Goal: Information Seeking & Learning: Learn about a topic

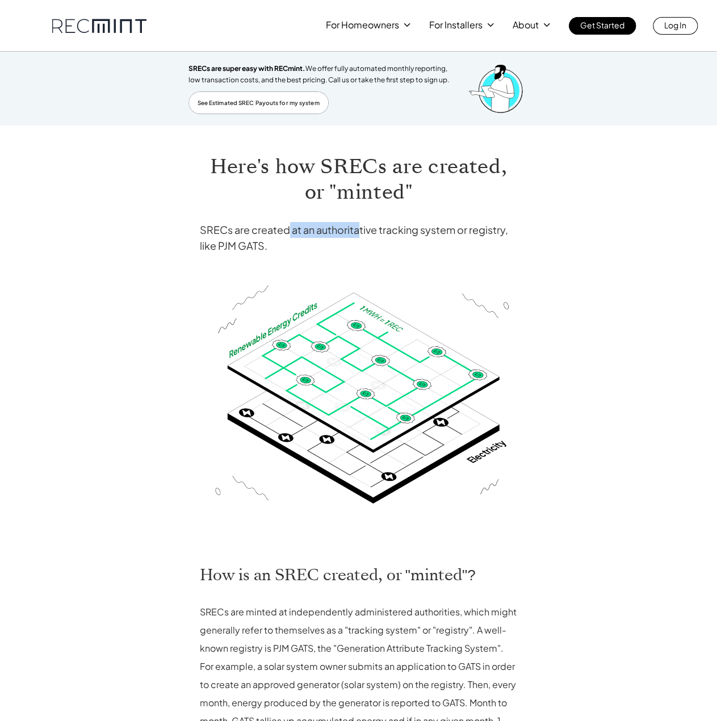
drag, startPoint x: 289, startPoint y: 231, endPoint x: 360, endPoint y: 231, distance: 71.0
click at [360, 231] on h4 "SRECs are created at an authoritative tracking system or registry, like PJM GAT…" at bounding box center [359, 238] width 318 height 32
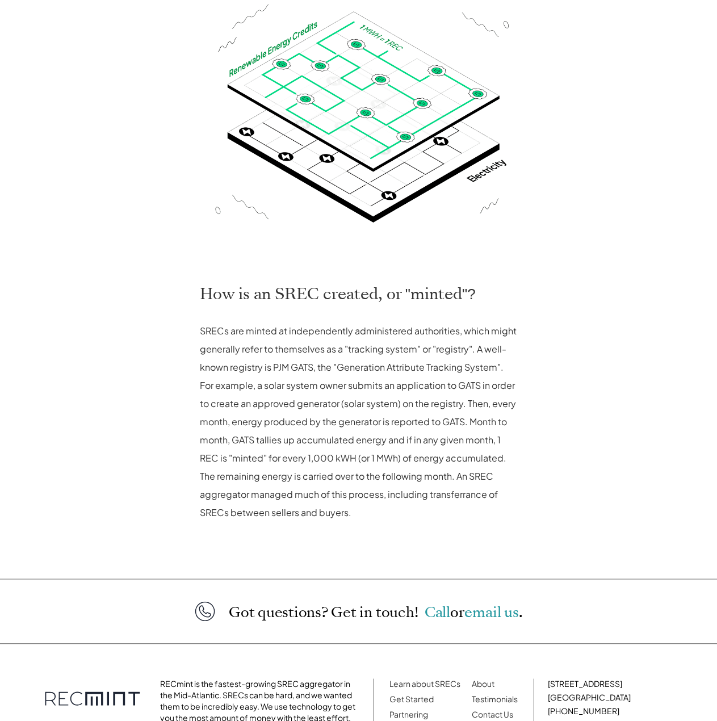
scroll to position [284, 0]
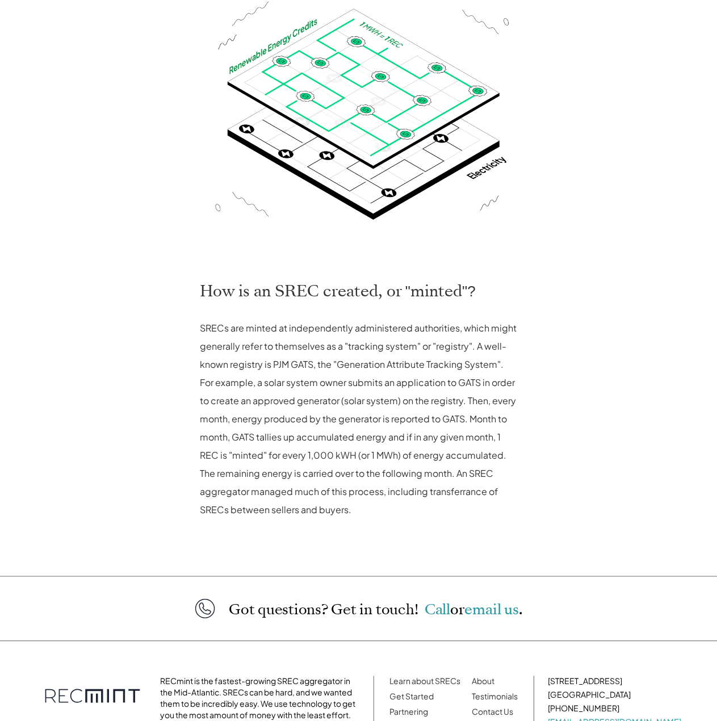
click at [327, 333] on p "SRECs are minted at independently administered authorities, which might general…" at bounding box center [359, 419] width 318 height 200
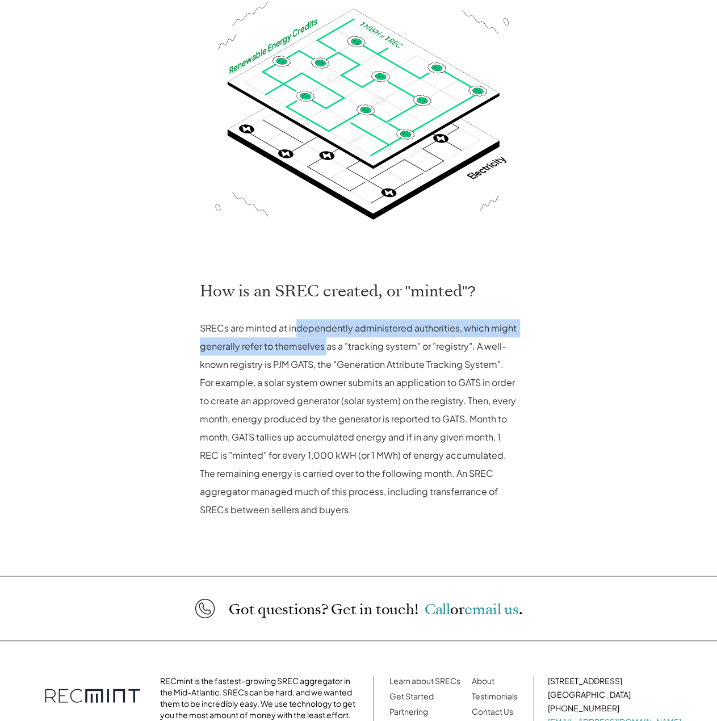
drag, startPoint x: 293, startPoint y: 333, endPoint x: 327, endPoint y: 339, distance: 34.7
click at [327, 339] on p "SRECs are minted at independently administered authorities, which might general…" at bounding box center [359, 419] width 318 height 200
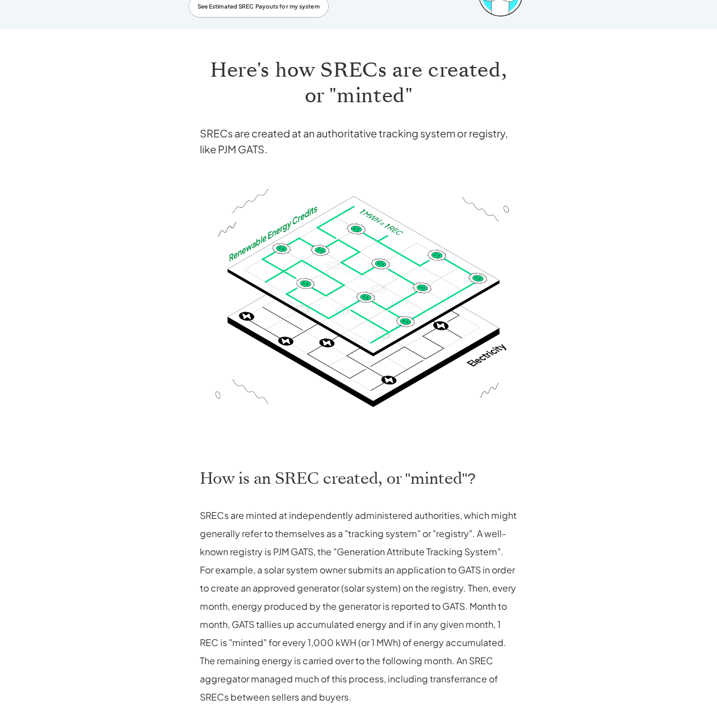
scroll to position [170, 0]
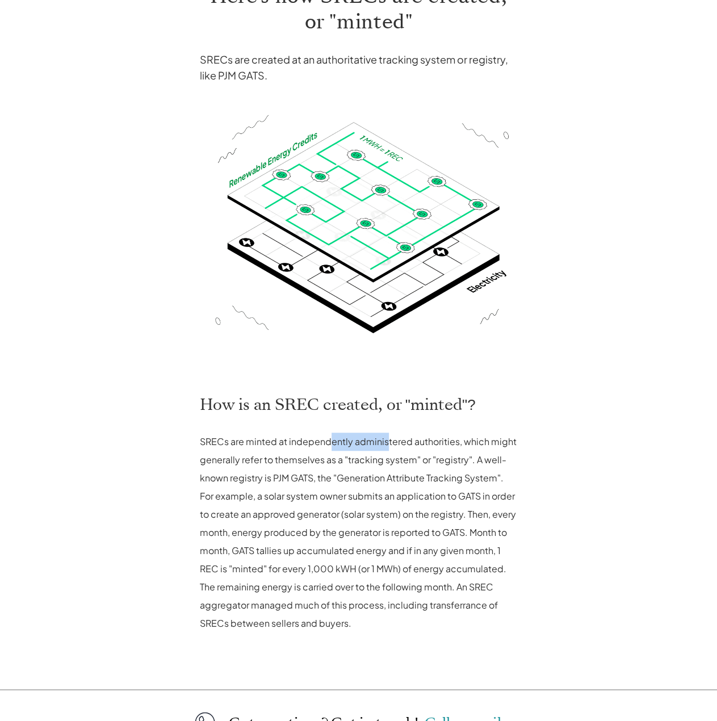
drag, startPoint x: 331, startPoint y: 445, endPoint x: 385, endPoint y: 446, distance: 54.5
click at [385, 446] on p "SRECs are minted at independently administered authorities, which might general…" at bounding box center [359, 533] width 318 height 200
drag, startPoint x: 375, startPoint y: 444, endPoint x: 404, endPoint y: 447, distance: 29.1
click at [404, 447] on p "SRECs are minted at independently administered authorities, which might general…" at bounding box center [359, 533] width 318 height 200
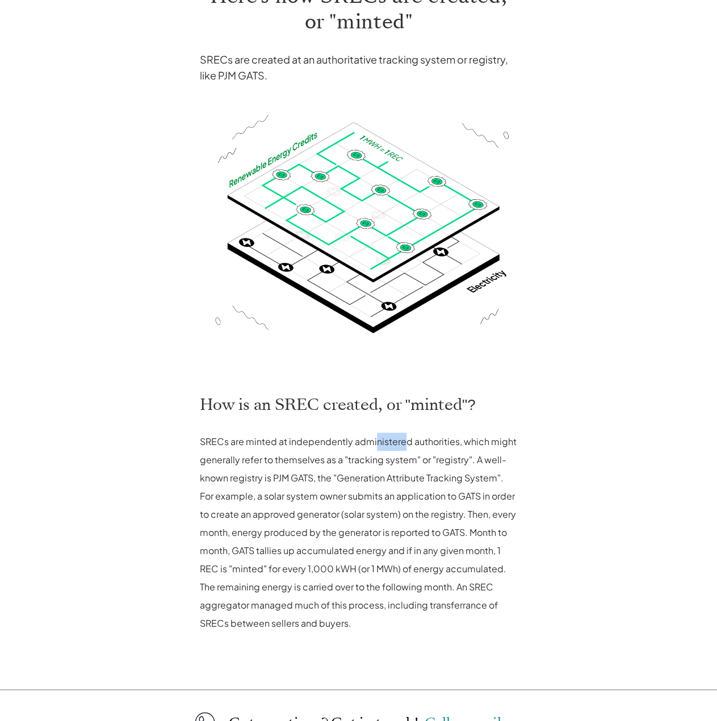
click at [404, 447] on p "SRECs are minted at independently administered authorities, which might general…" at bounding box center [359, 533] width 318 height 200
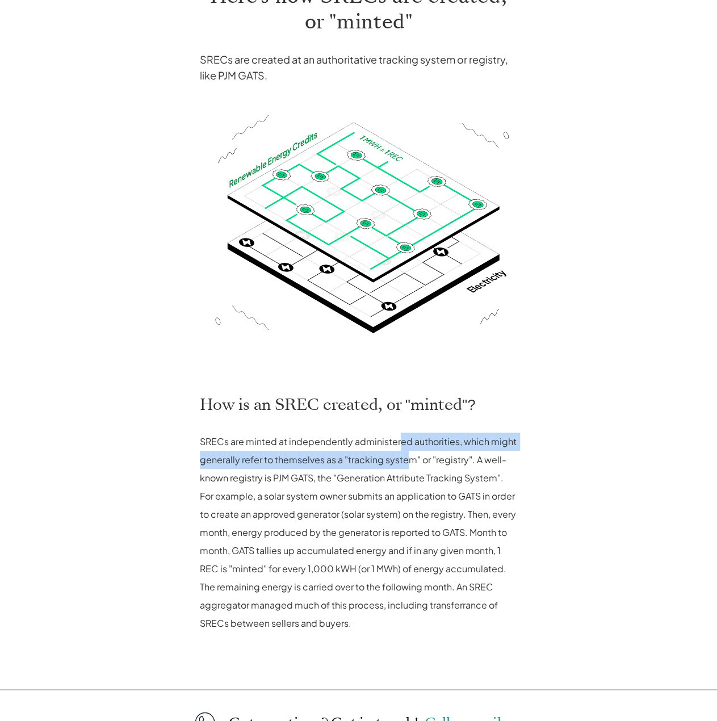
drag, startPoint x: 397, startPoint y: 425, endPoint x: 406, endPoint y: 462, distance: 38.0
click at [406, 462] on div "Here's how SRECs are created, or "minted" SRECs are created at an authoritative…" at bounding box center [358, 322] width 341 height 734
click at [406, 462] on p "SRECs are minted at independently administered authorities, which might general…" at bounding box center [359, 533] width 318 height 200
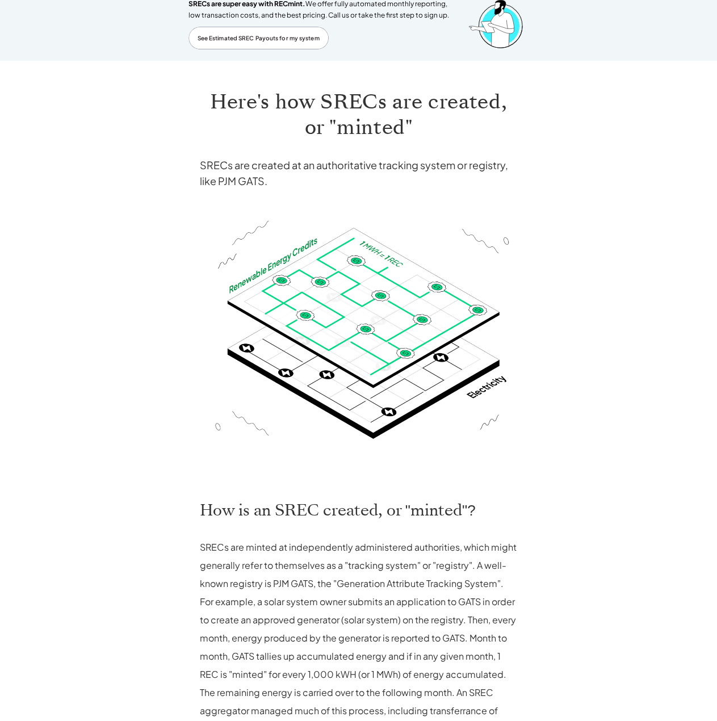
scroll to position [57, 0]
